Goal: Information Seeking & Learning: Learn about a topic

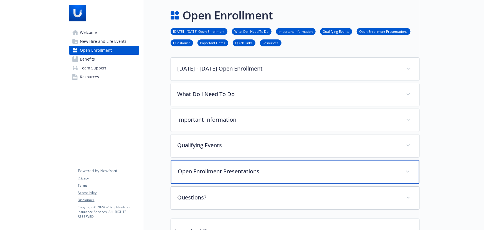
click at [239, 173] on p "Open Enrollment Presentations" at bounding box center [288, 171] width 221 height 8
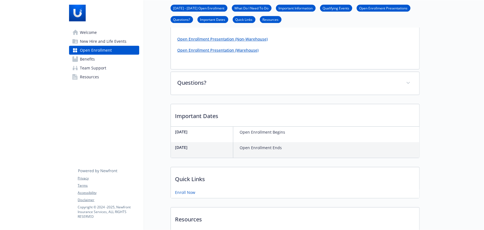
click at [248, 39] on link "Open Enrollment Presentation (Non-Warehouse)" at bounding box center [223, 38] width 90 height 5
click at [243, 51] on link "Open Enrollment Presentation (Warehouse)" at bounding box center [218, 49] width 81 height 5
